Goal: Information Seeking & Learning: Learn about a topic

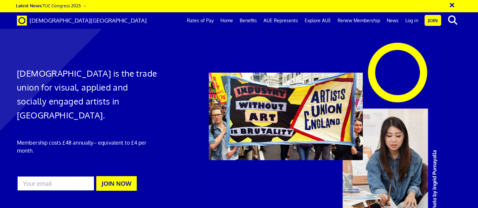
scroll to position [0, 4]
click at [198, 21] on link "Rates of Pay" at bounding box center [201, 20] width 34 height 17
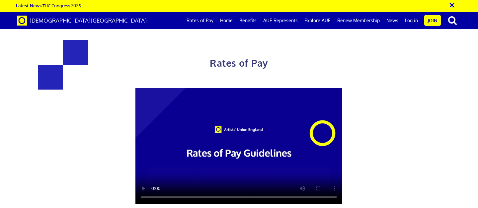
scroll to position [389, 0]
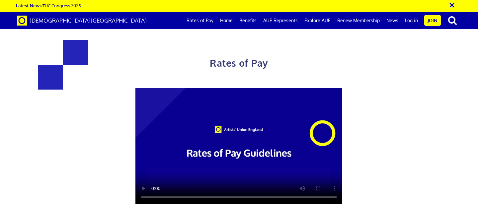
scroll to position [335, 0]
